Goal: Information Seeking & Learning: Find specific page/section

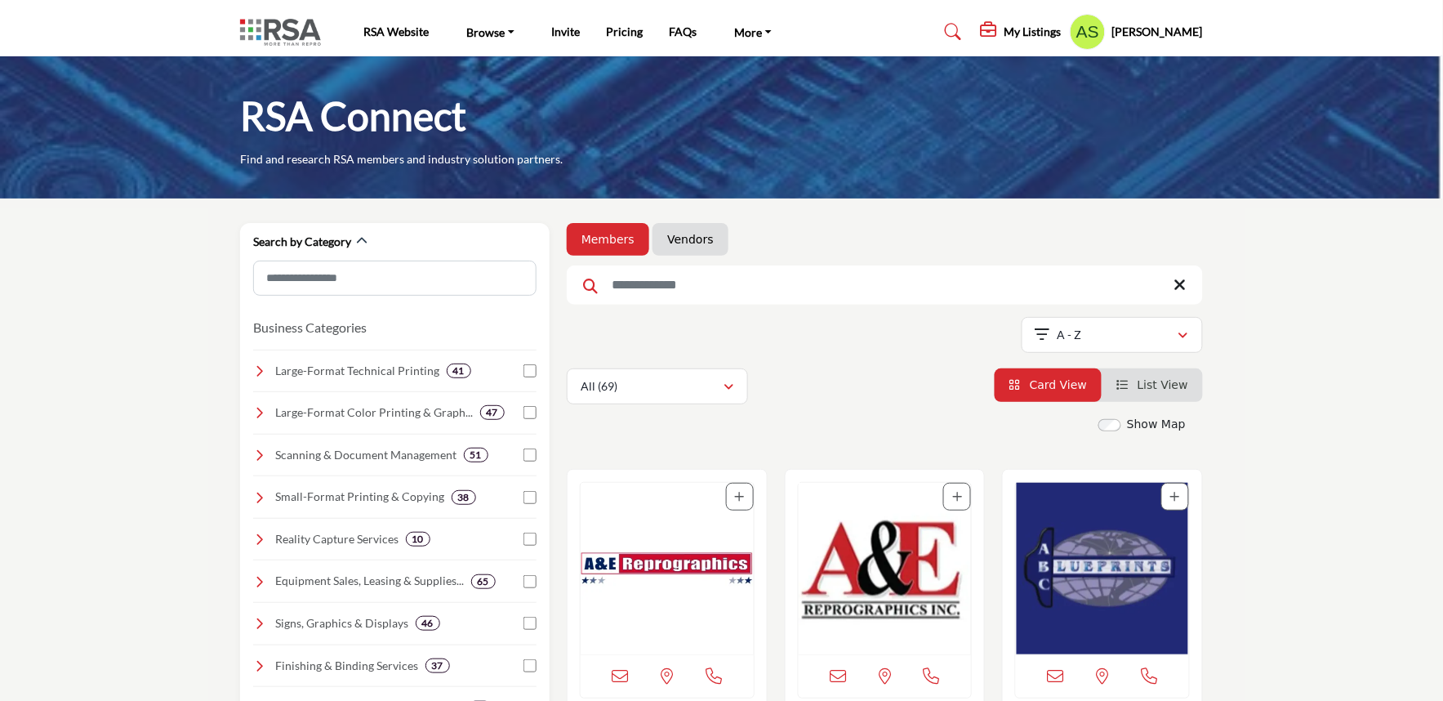
click at [692, 280] on input "Search Keyword" at bounding box center [885, 284] width 636 height 39
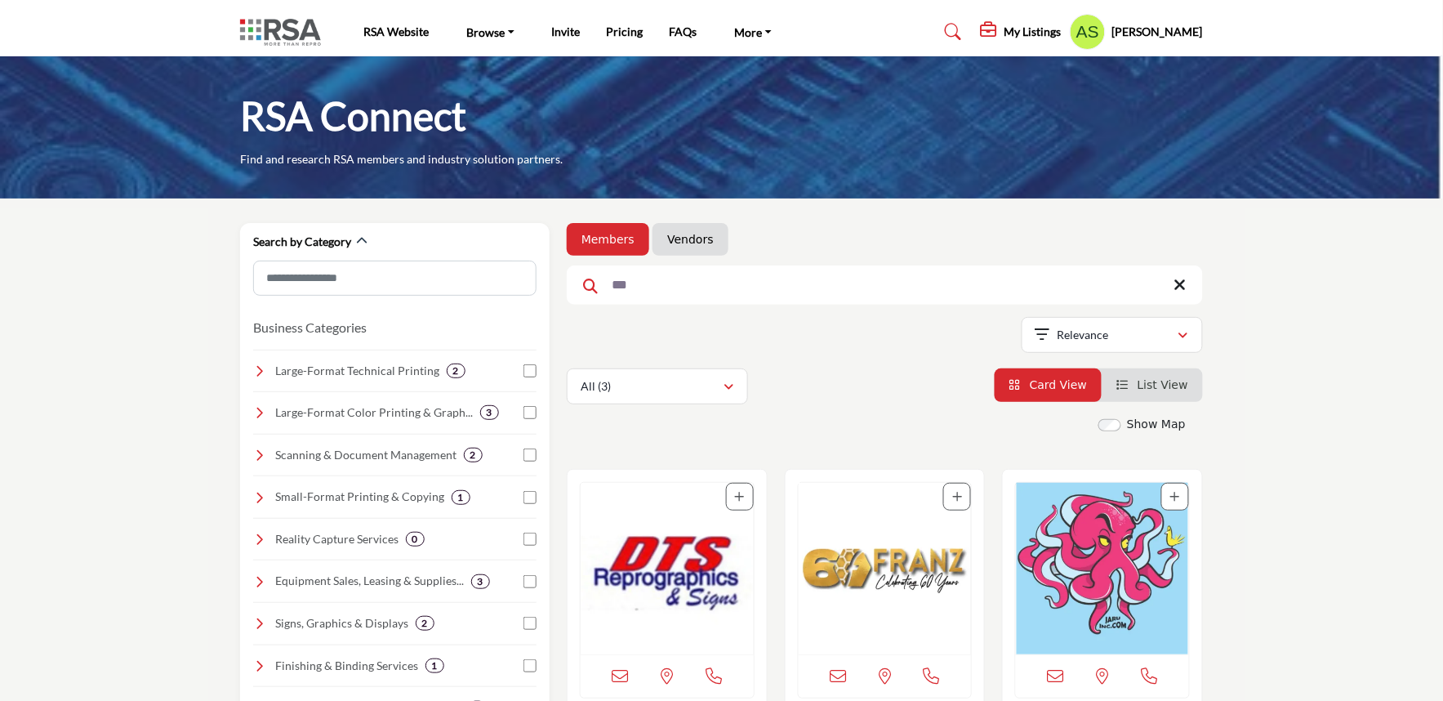
type input "***"
click at [694, 224] on li "Vendors" at bounding box center [690, 239] width 75 height 33
click at [686, 238] on link "Vendors" at bounding box center [690, 239] width 46 height 16
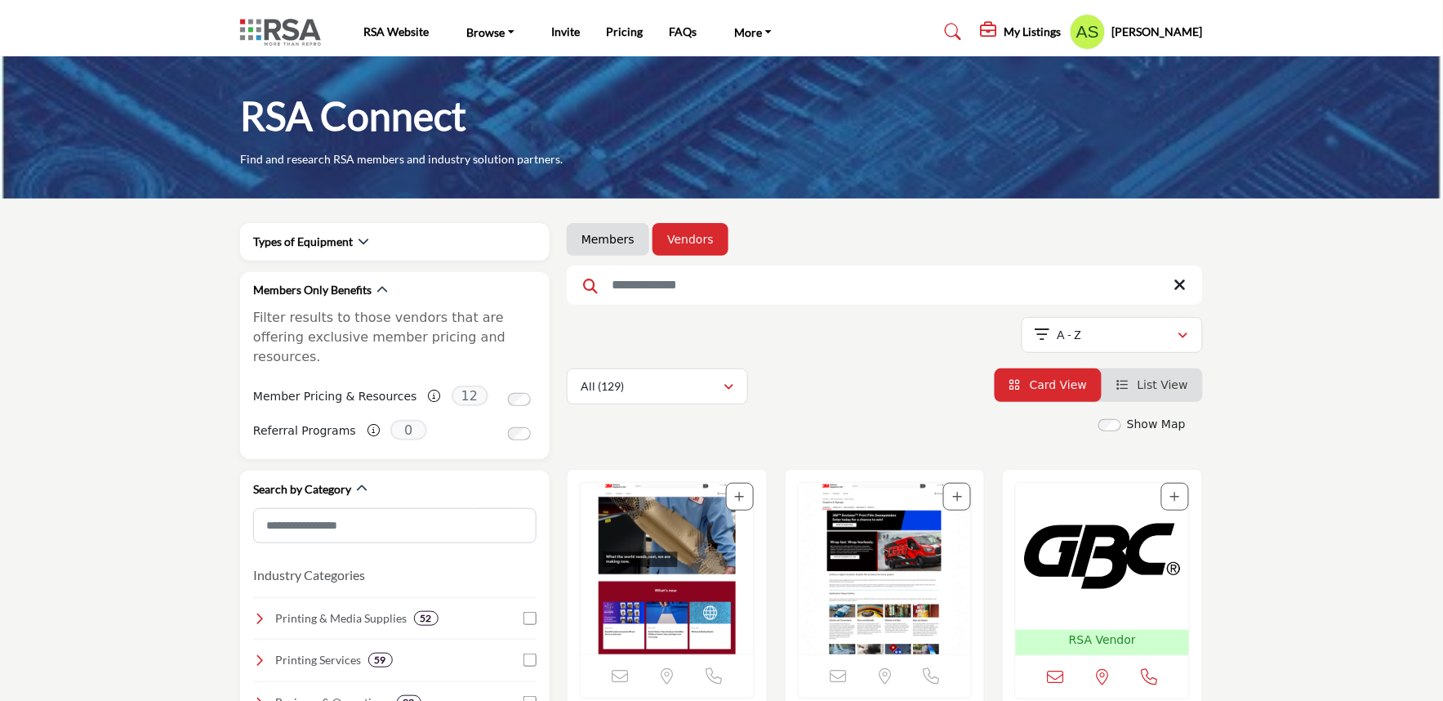
click at [704, 291] on input "Search Keyword" at bounding box center [885, 284] width 636 height 39
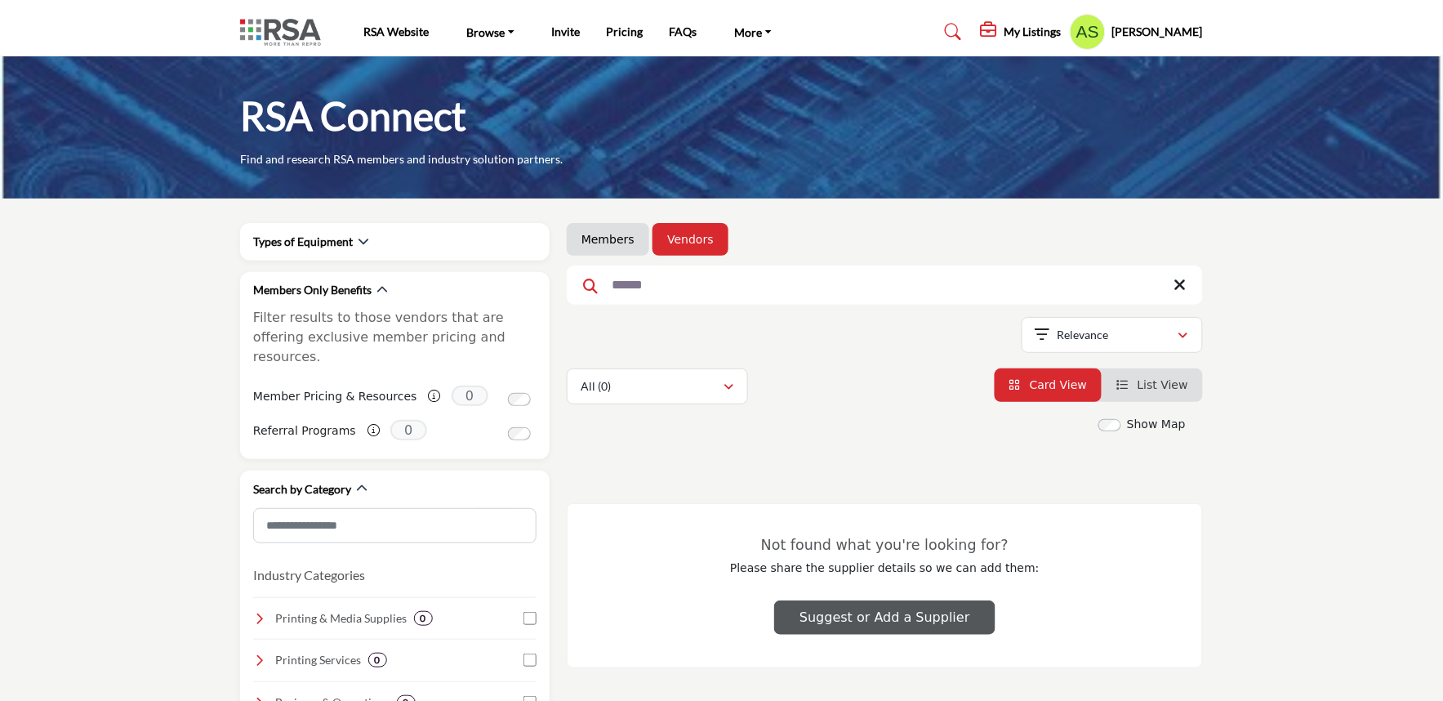
type input "******"
click at [613, 248] on li "Members" at bounding box center [608, 239] width 82 height 33
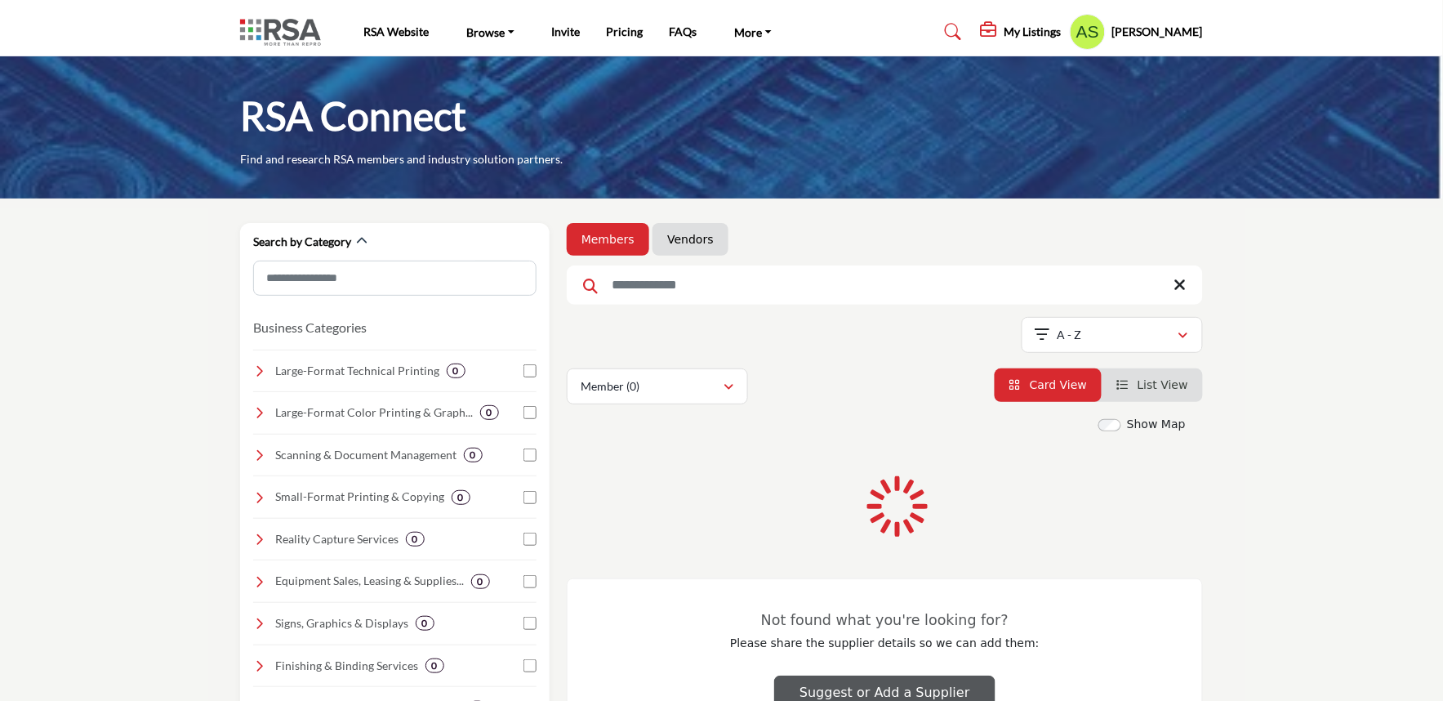
click at [1104, 39] on profile-featured-9d57d186-dcdc-4fd1-8698-ebbedcf867ac "Show hide supplier dropdown" at bounding box center [1088, 32] width 36 height 36
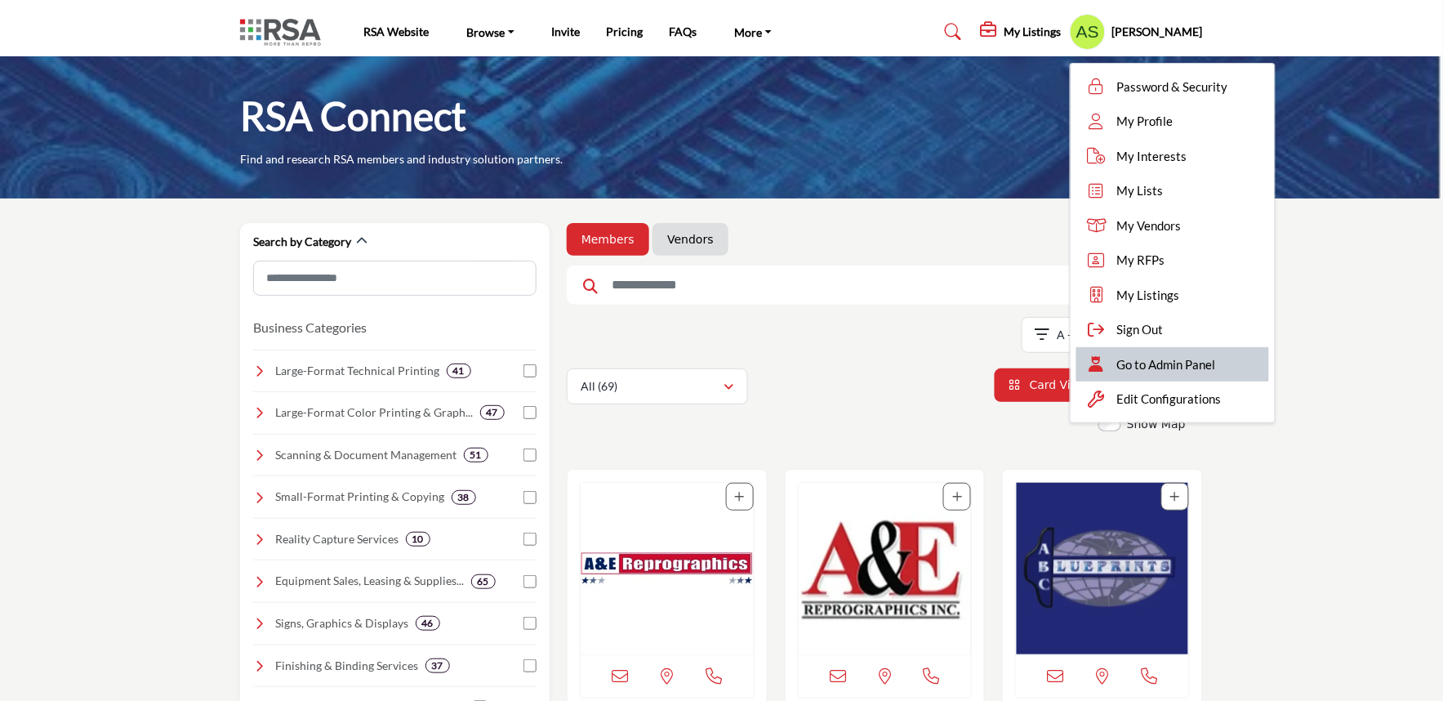
click at [1155, 357] on span "Go to Admin Panel" at bounding box center [1166, 364] width 99 height 19
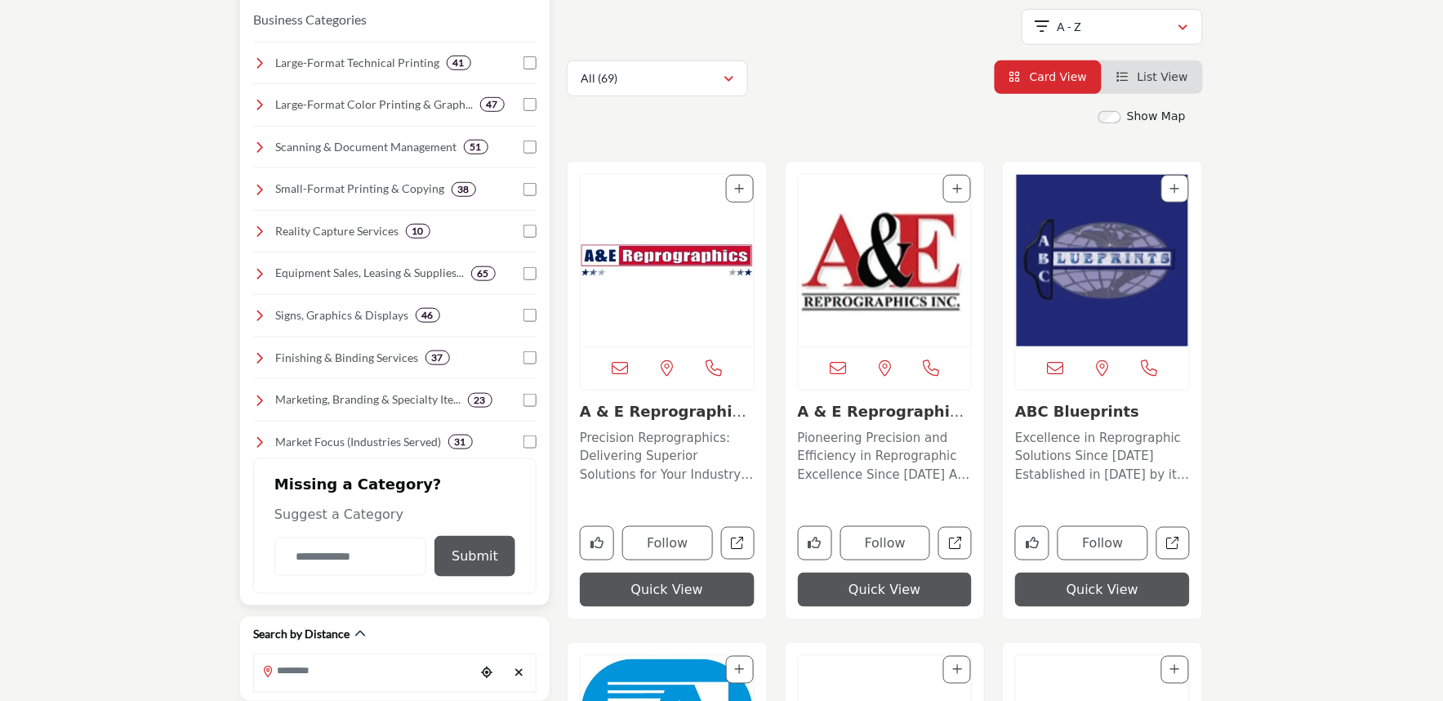
scroll to position [181, 0]
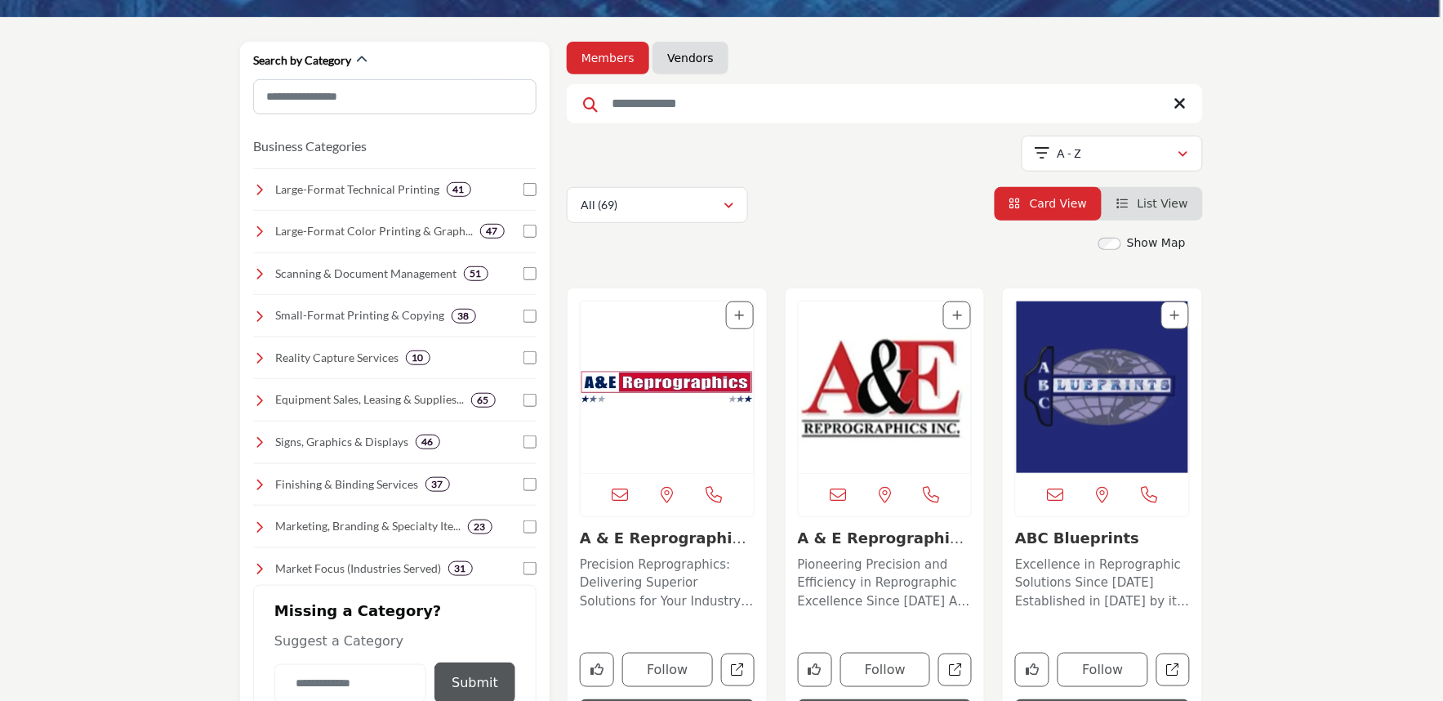
click at [639, 108] on input "Search Keyword" at bounding box center [885, 103] width 636 height 39
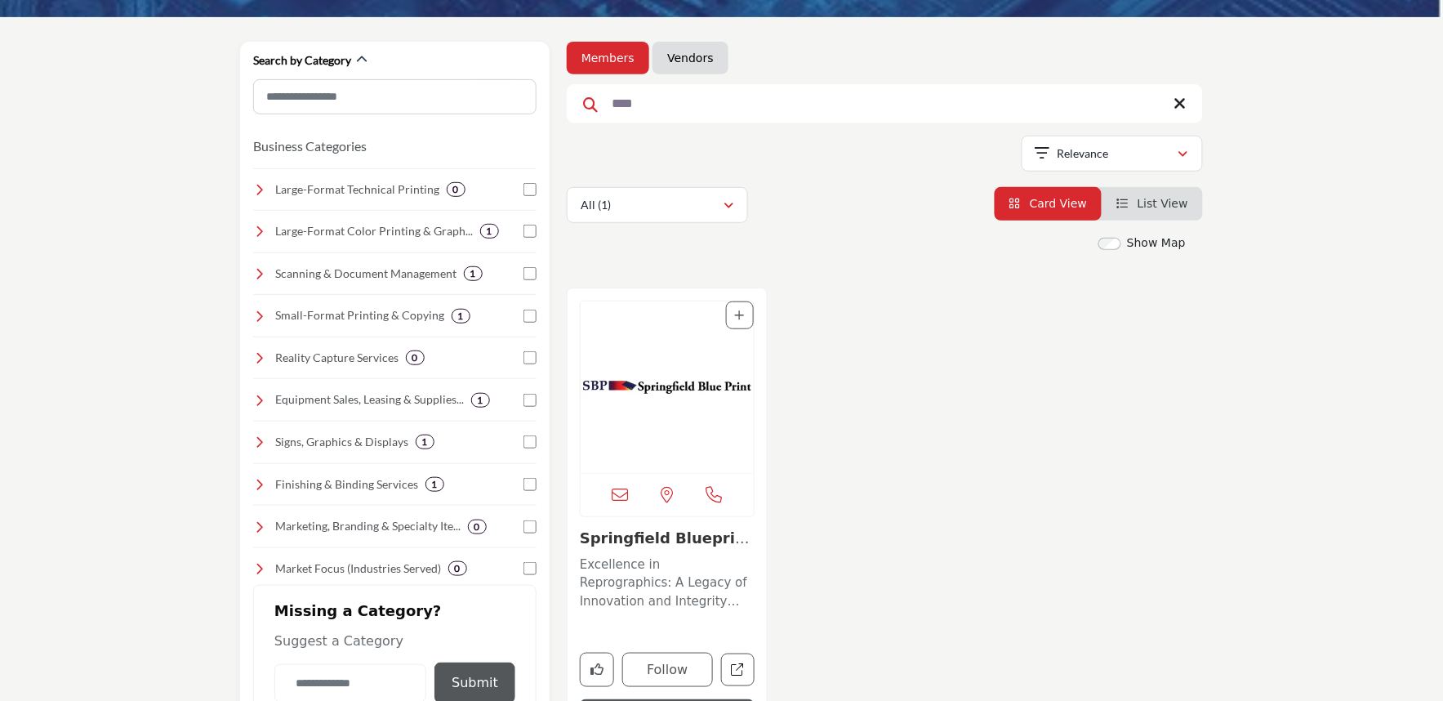
type input "****"
click at [654, 63] on li "Vendors" at bounding box center [690, 58] width 75 height 33
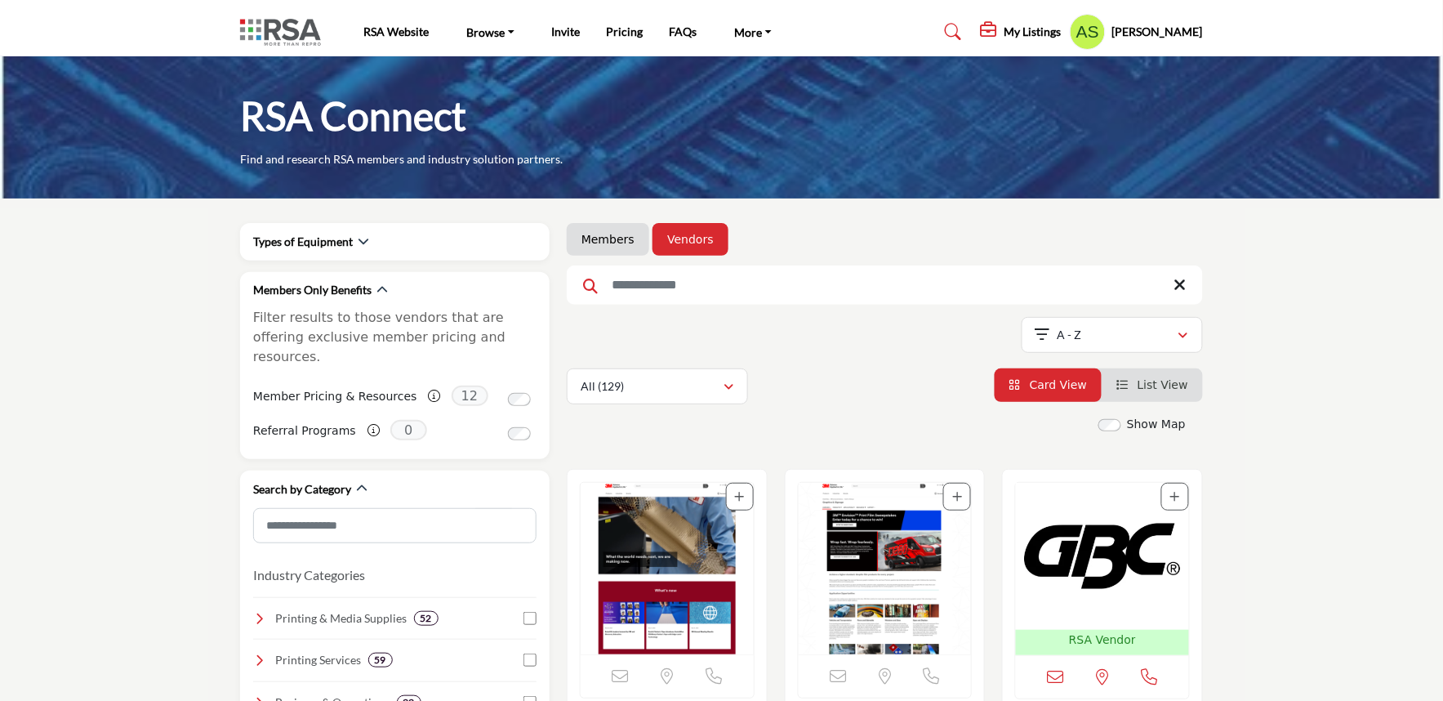
click at [667, 292] on input "Search Keyword" at bounding box center [885, 284] width 636 height 39
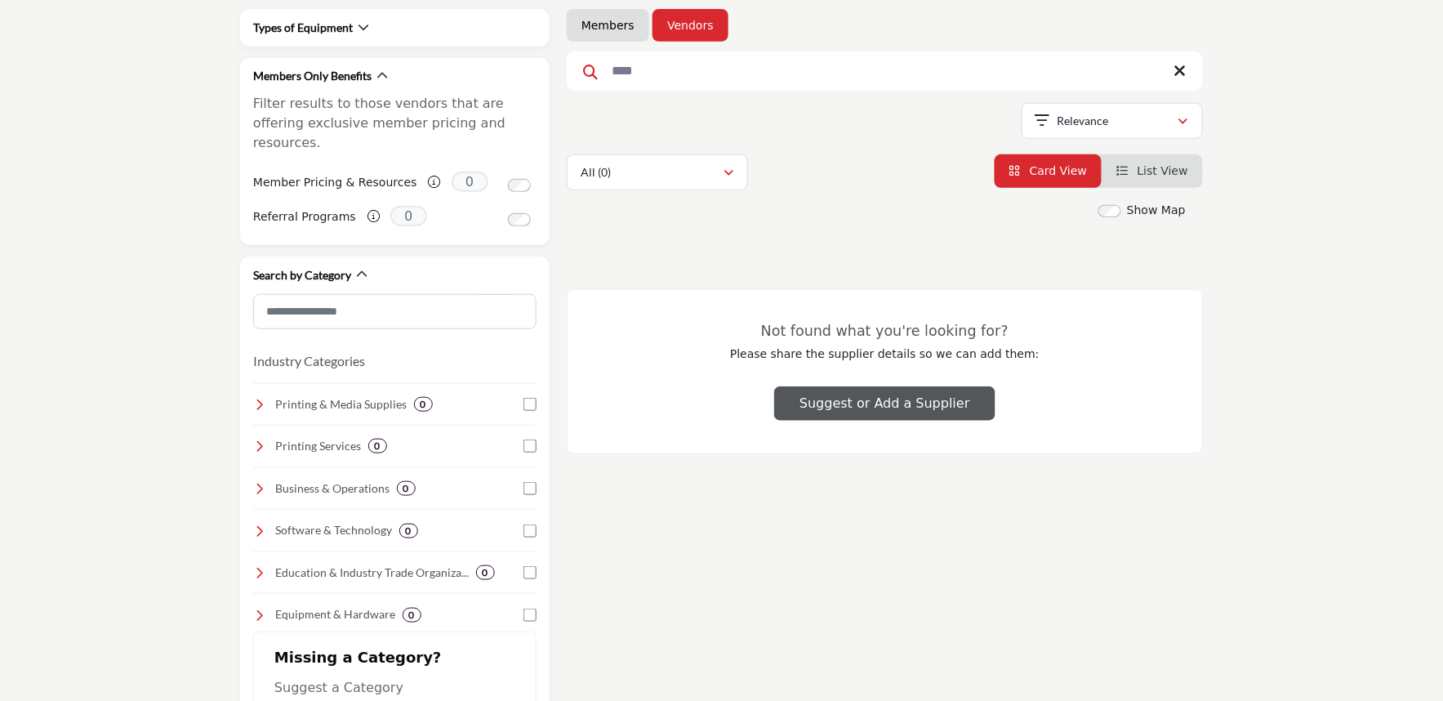
scroll to position [181, 0]
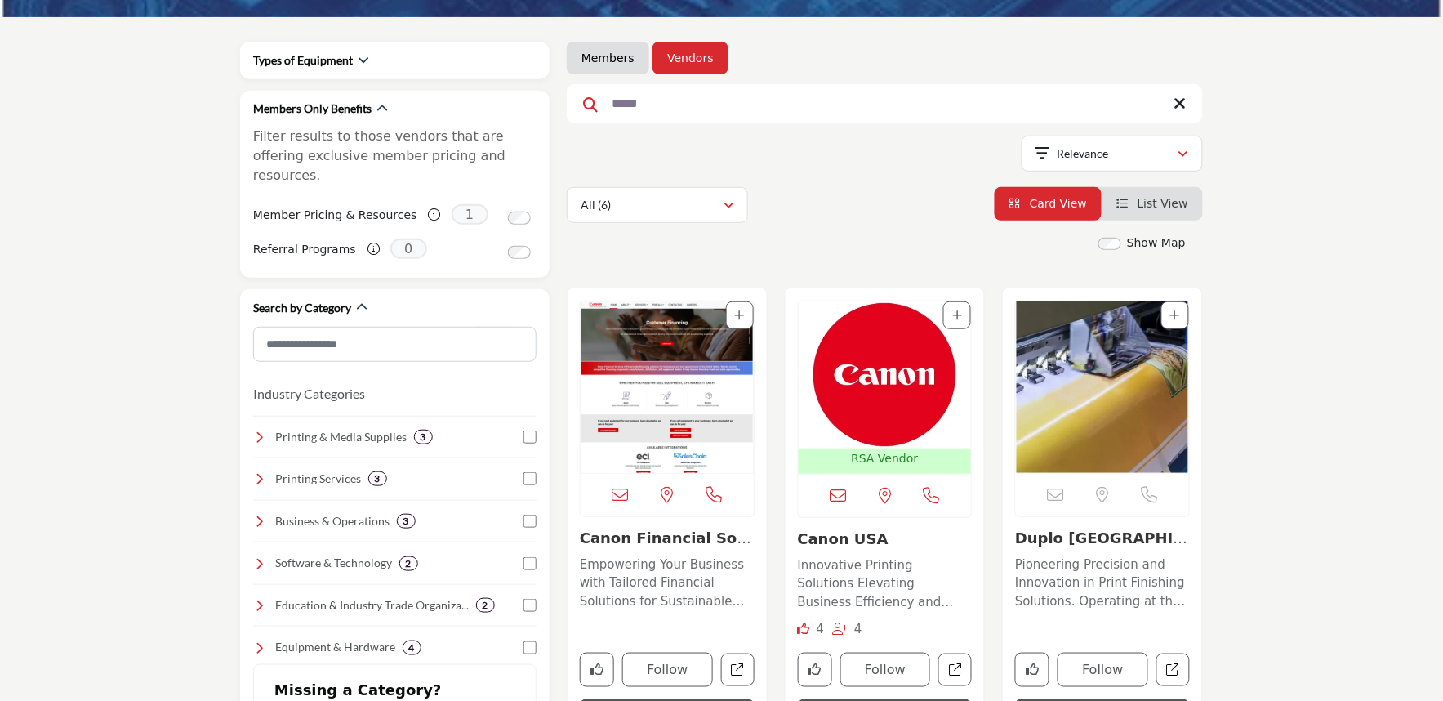
type input "*****"
click at [862, 387] on img "Open Listing in new tab" at bounding box center [885, 374] width 173 height 147
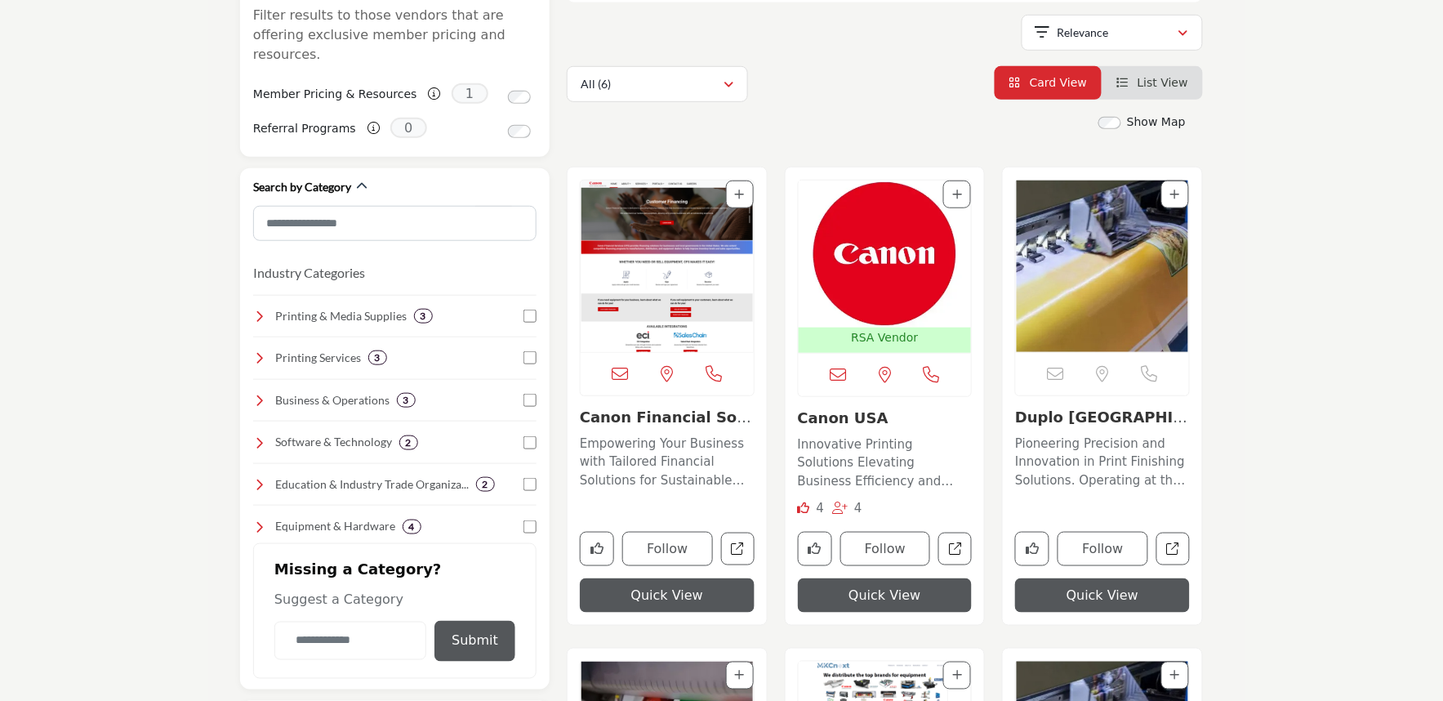
scroll to position [272, 0]
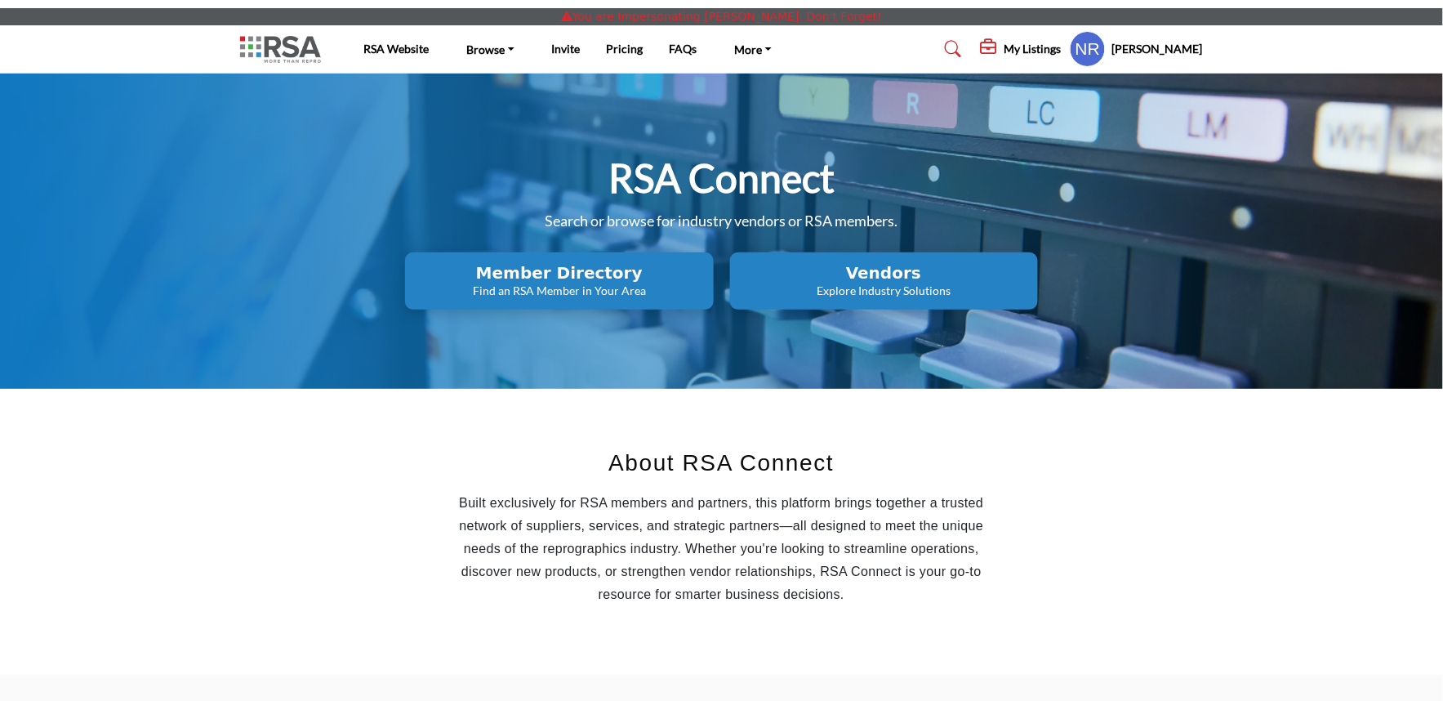
click at [1038, 50] on h5 "My Listings" at bounding box center [1033, 49] width 57 height 15
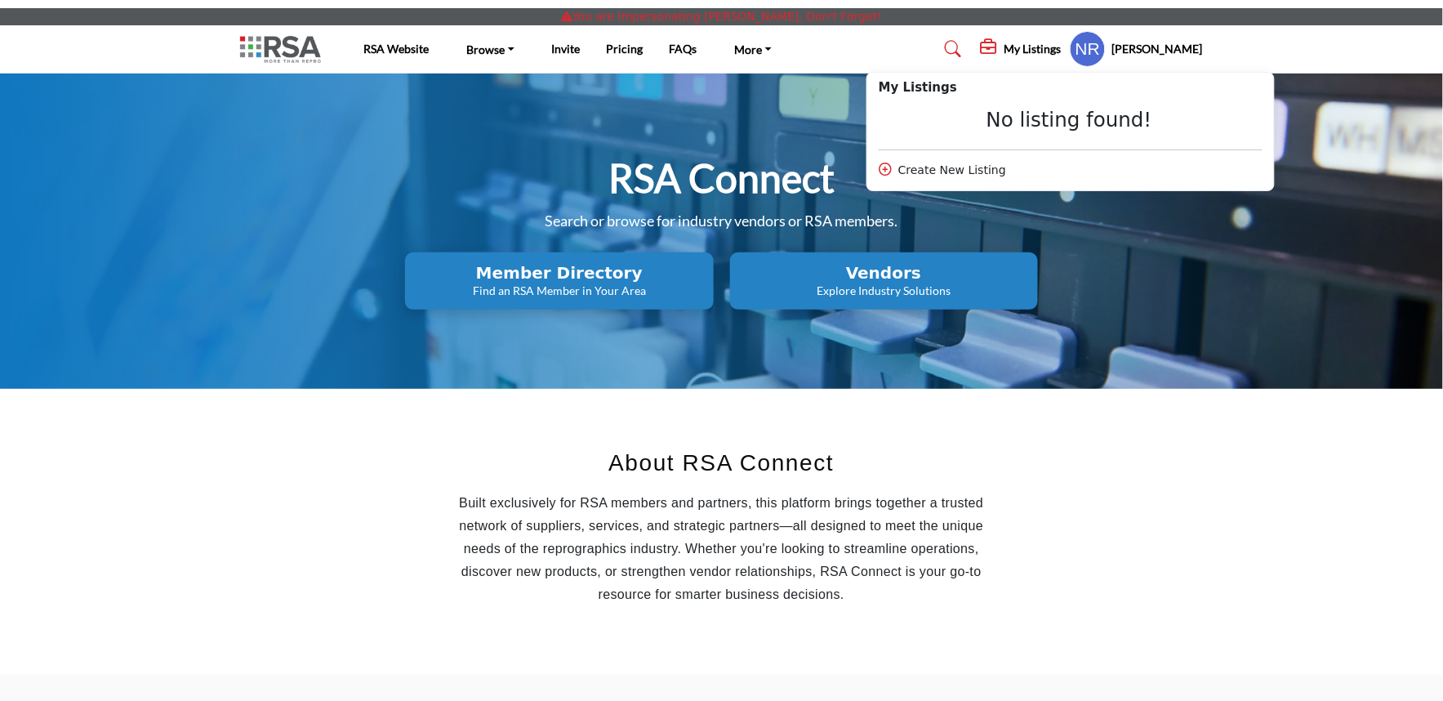
click at [1169, 243] on div "RSA Connect Search or browse for industry vendors or RSA members. Member Direct…" at bounding box center [721, 231] width 963 height 157
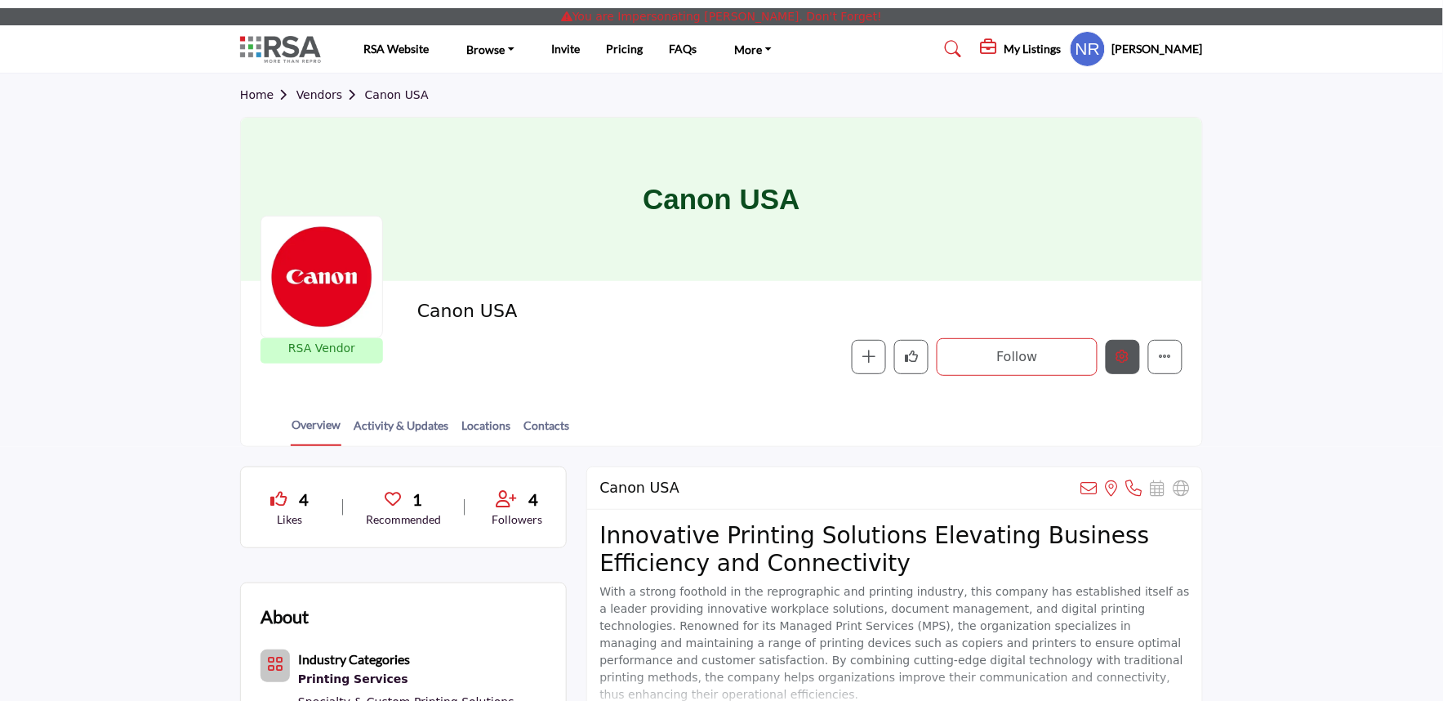
click at [1119, 346] on button "Edit company" at bounding box center [1123, 357] width 34 height 34
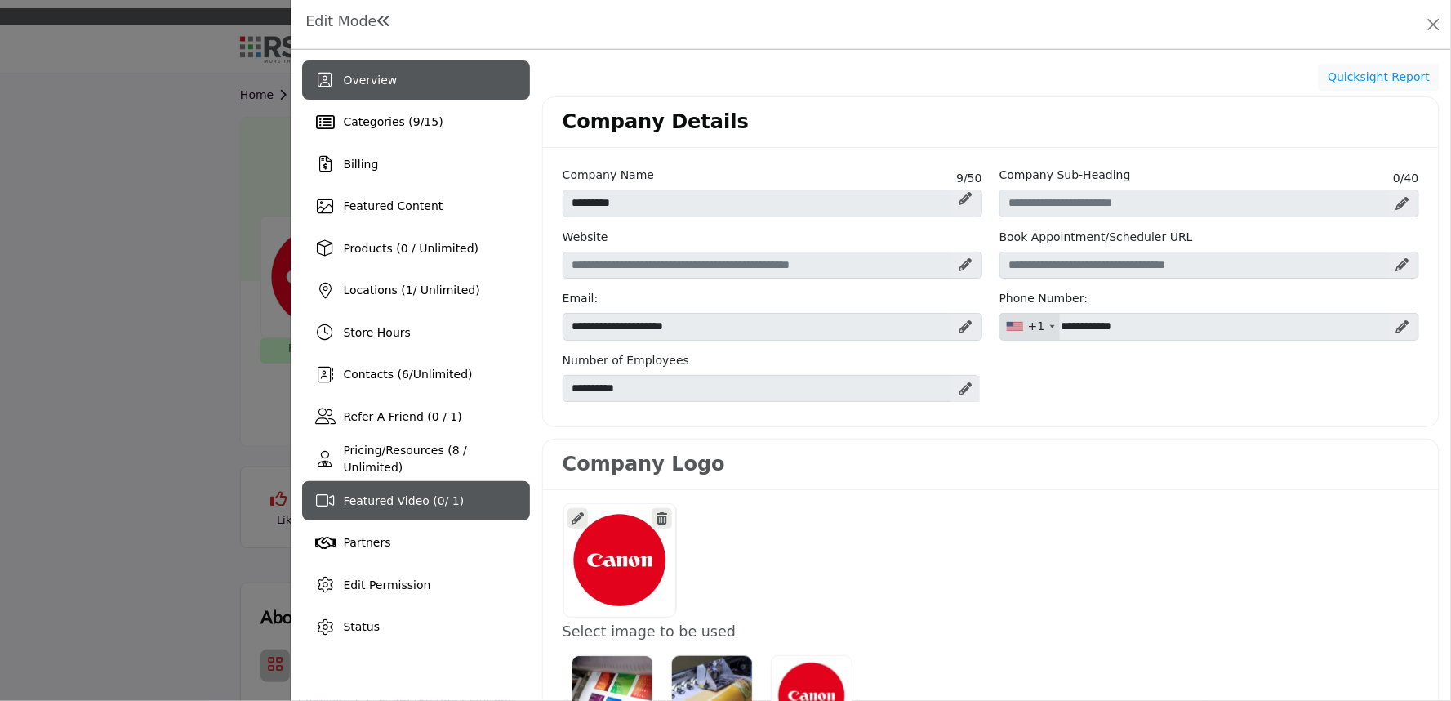
click at [433, 498] on span "Featured Video ( 0 / 1)" at bounding box center [403, 500] width 121 height 13
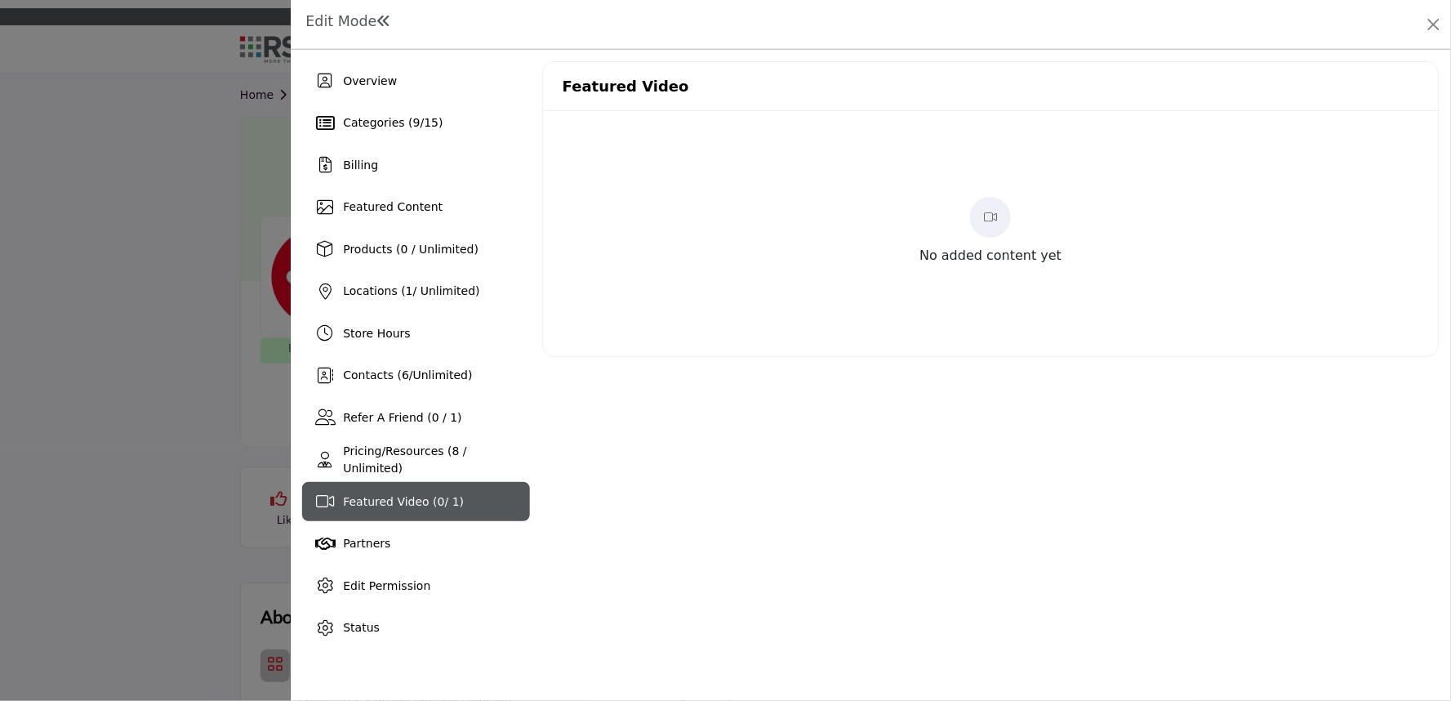
click at [987, 231] on span at bounding box center [990, 217] width 41 height 41
click at [986, 226] on span at bounding box center [990, 217] width 41 height 41
click at [745, 276] on div "No added content yet" at bounding box center [991, 233] width 896 height 245
click at [969, 222] on div "No added content yet" at bounding box center [991, 234] width 142 height 74
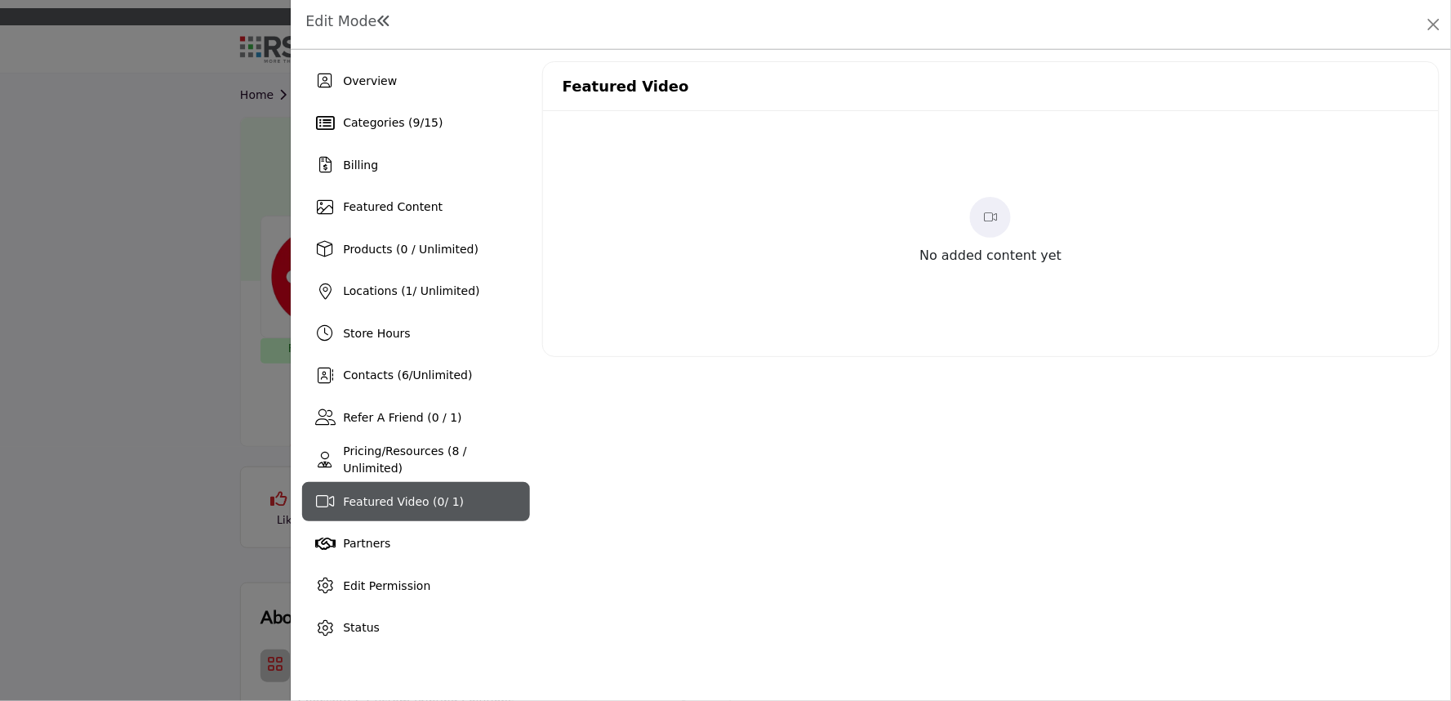
click at [969, 222] on div "No added content yet" at bounding box center [991, 234] width 142 height 74
click at [1384, 88] on div "Featured Video" at bounding box center [991, 86] width 896 height 49
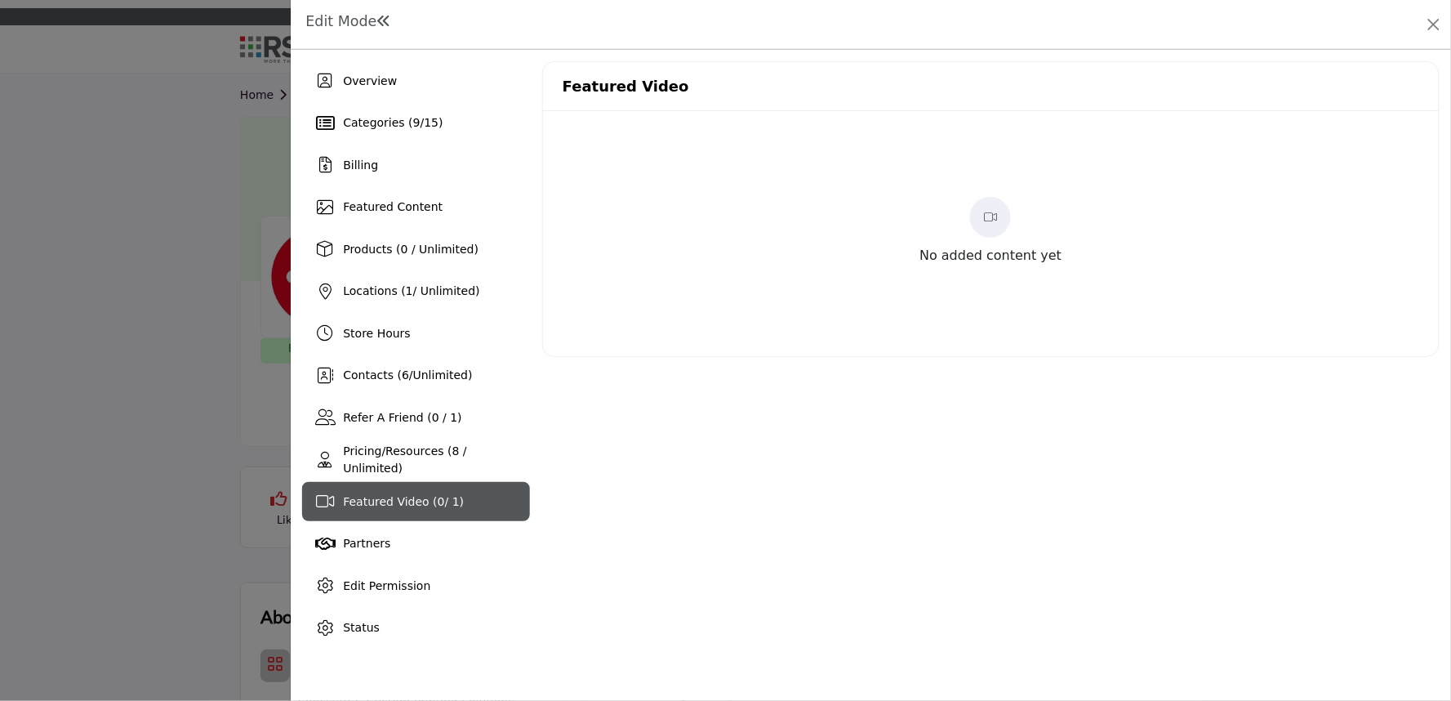
drag, startPoint x: 1345, startPoint y: 106, endPoint x: 1380, endPoint y: 74, distance: 48.0
click at [1379, 77] on div "Featured Video" at bounding box center [991, 86] width 896 height 49
click at [1376, 84] on div "Featured Video" at bounding box center [991, 86] width 896 height 49
drag, startPoint x: 1380, startPoint y: 78, endPoint x: 1387, endPoint y: 92, distance: 16.1
click at [1384, 91] on div "Featured Video" at bounding box center [991, 86] width 896 height 49
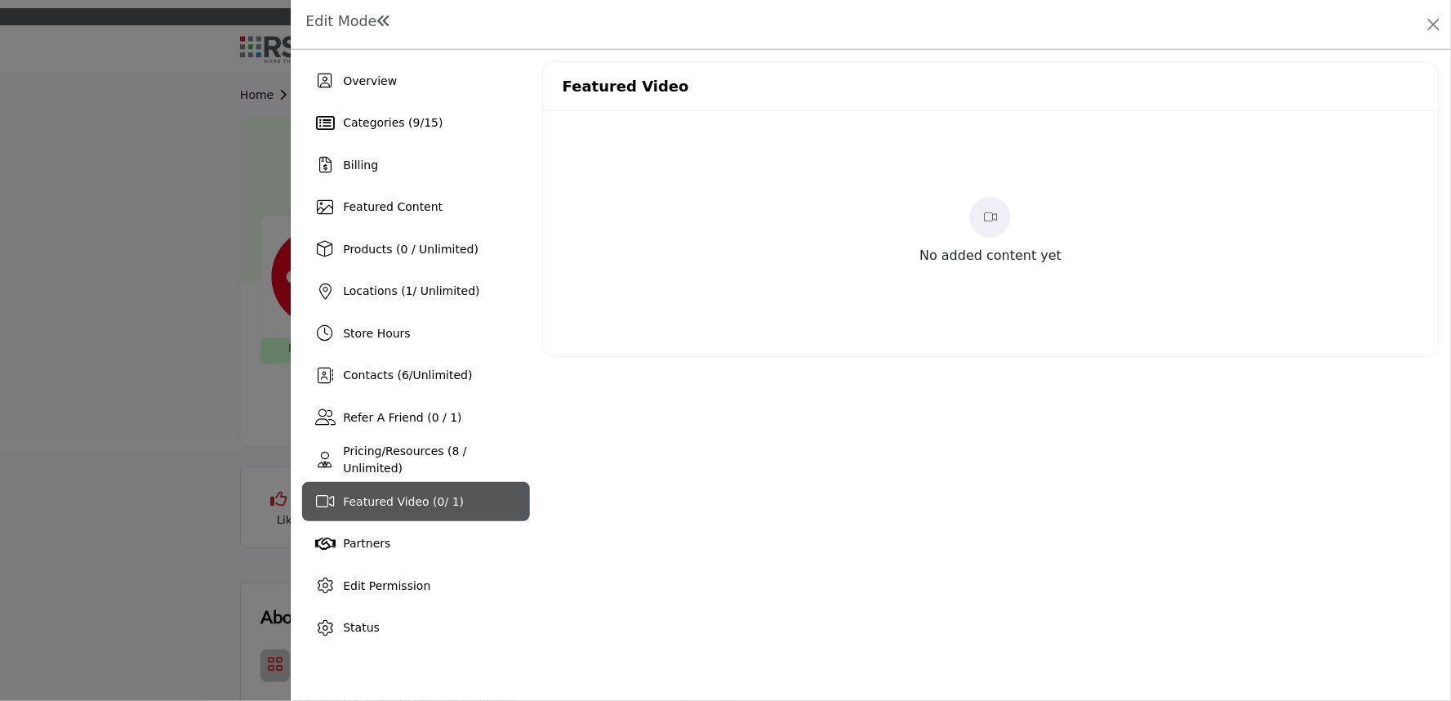
click at [1368, 100] on div "Featured Video" at bounding box center [991, 86] width 896 height 49
click at [1368, 78] on div "Featured Video" at bounding box center [991, 86] width 896 height 49
click at [793, 420] on div "Featured Video No added content yet Featured Video ×" at bounding box center [991, 354] width 898 height 586
drag, startPoint x: 988, startPoint y: 281, endPoint x: 1007, endPoint y: 295, distance: 23.4
click at [1007, 295] on div "No added content yet" at bounding box center [991, 233] width 896 height 245
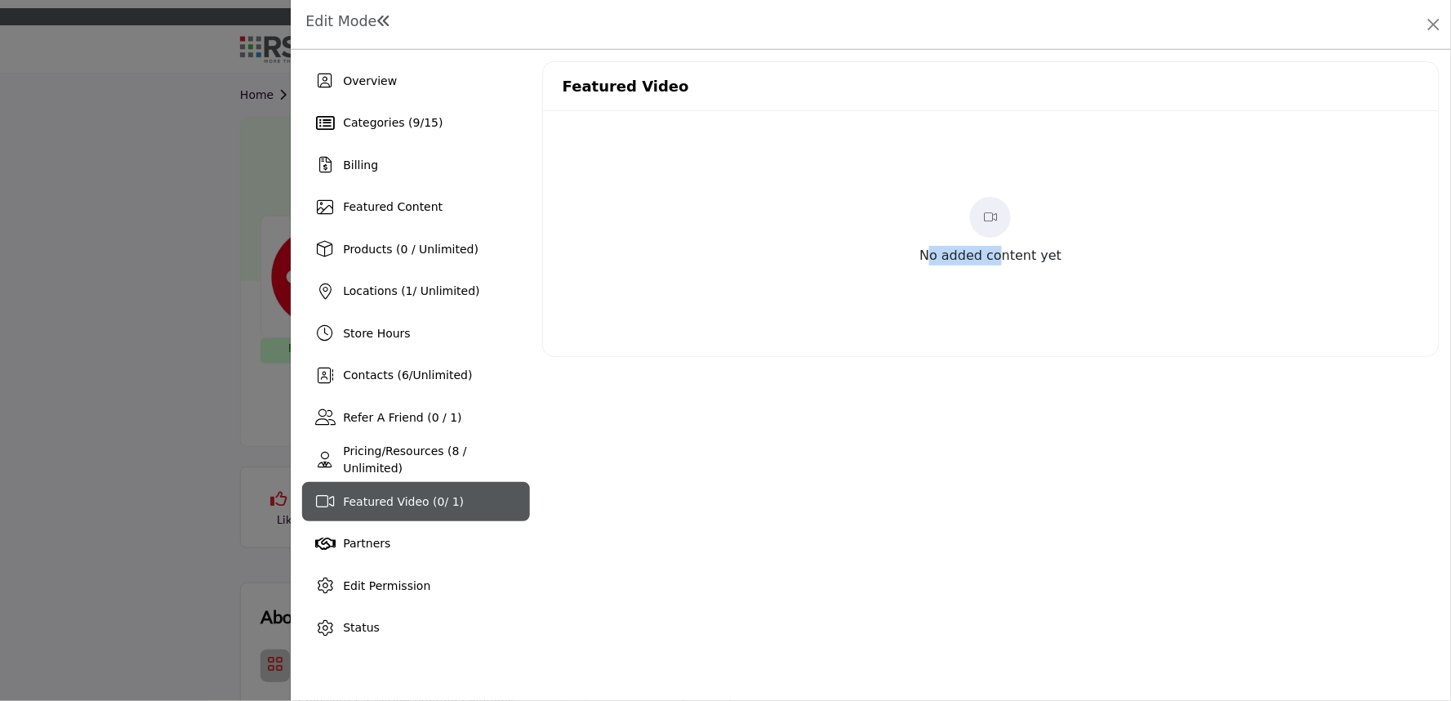
drag, startPoint x: 935, startPoint y: 299, endPoint x: 993, endPoint y: 297, distance: 58.0
click at [1001, 292] on div "No added content yet" at bounding box center [991, 233] width 896 height 245
click at [985, 291] on div "No added content yet" at bounding box center [991, 233] width 896 height 245
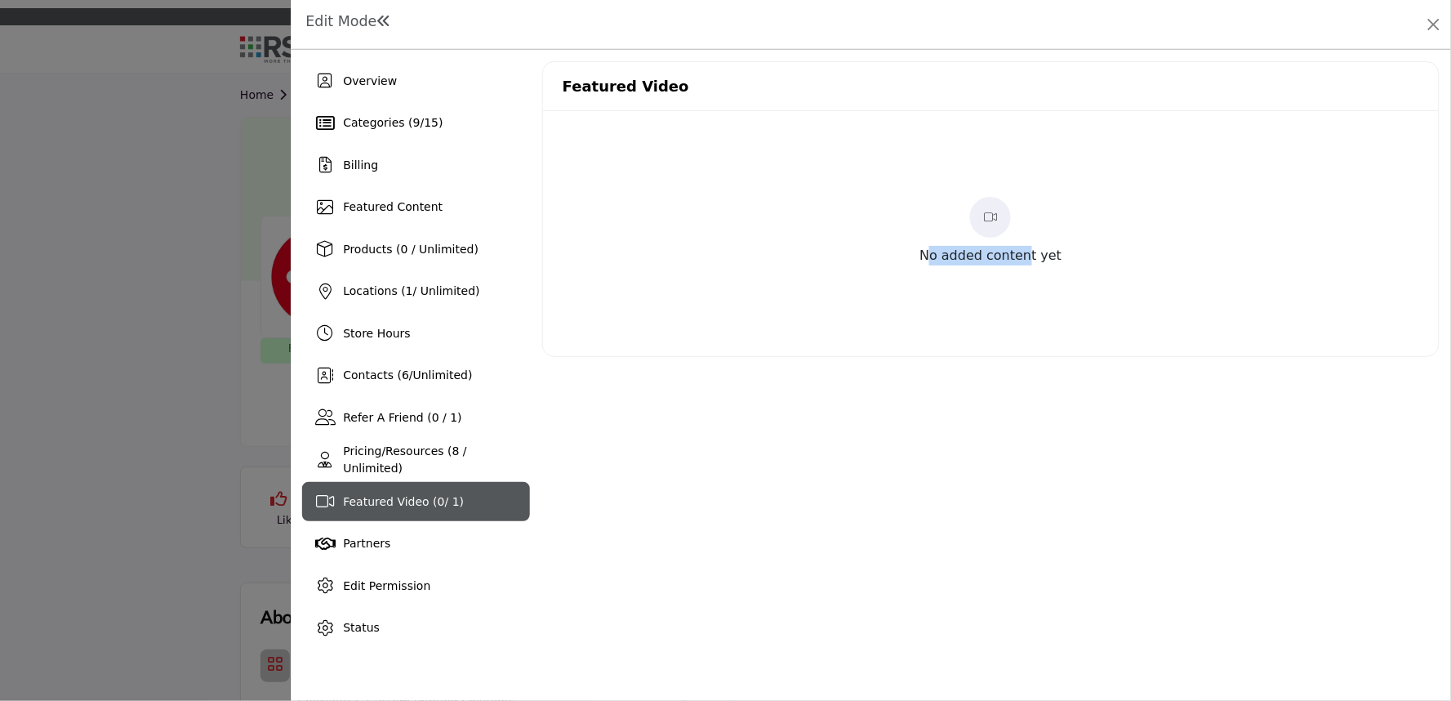
drag, startPoint x: 1031, startPoint y: 284, endPoint x: 940, endPoint y: 315, distance: 95.8
click at [940, 315] on div "No added content yet" at bounding box center [991, 233] width 896 height 245
click at [845, 360] on div "Featured Video No added content yet Featured Video ×" at bounding box center [991, 354] width 898 height 586
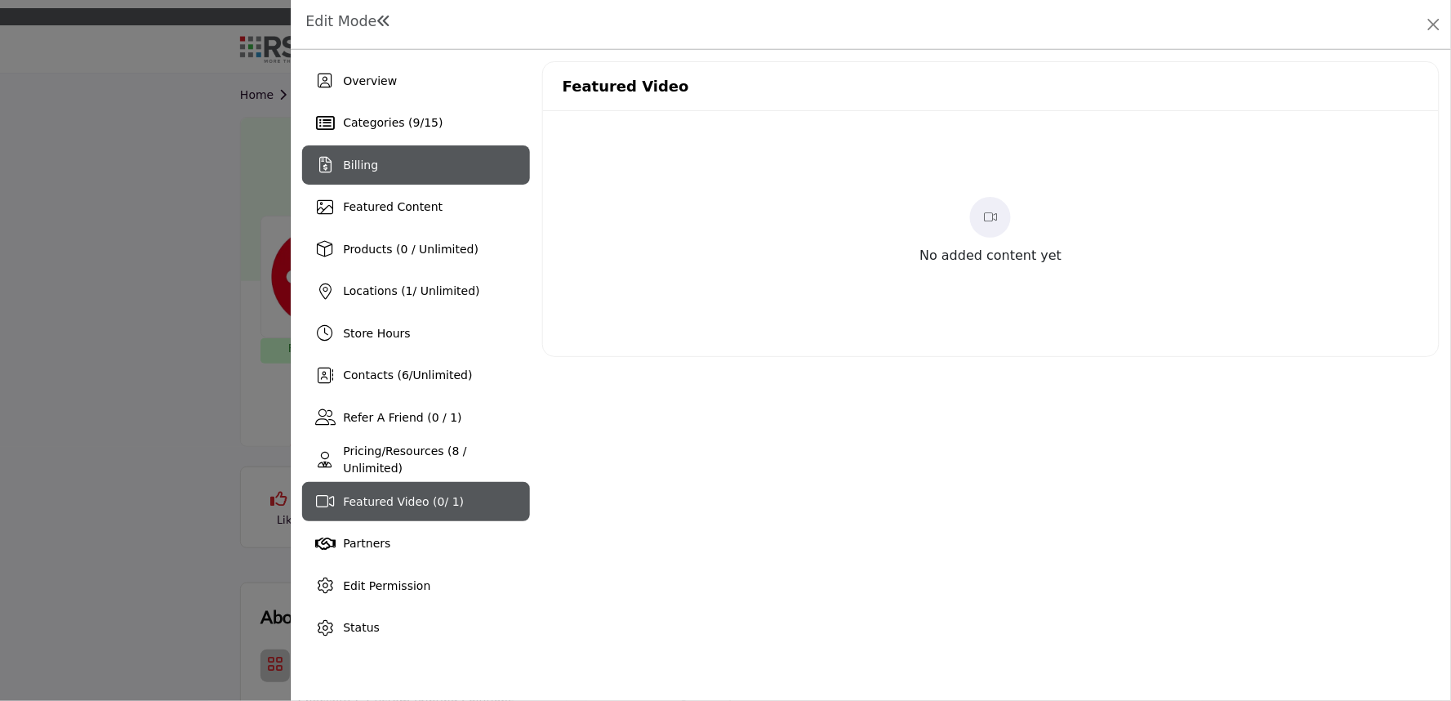
click at [356, 165] on span "Billing" at bounding box center [360, 164] width 35 height 13
